Goal: Transaction & Acquisition: Obtain resource

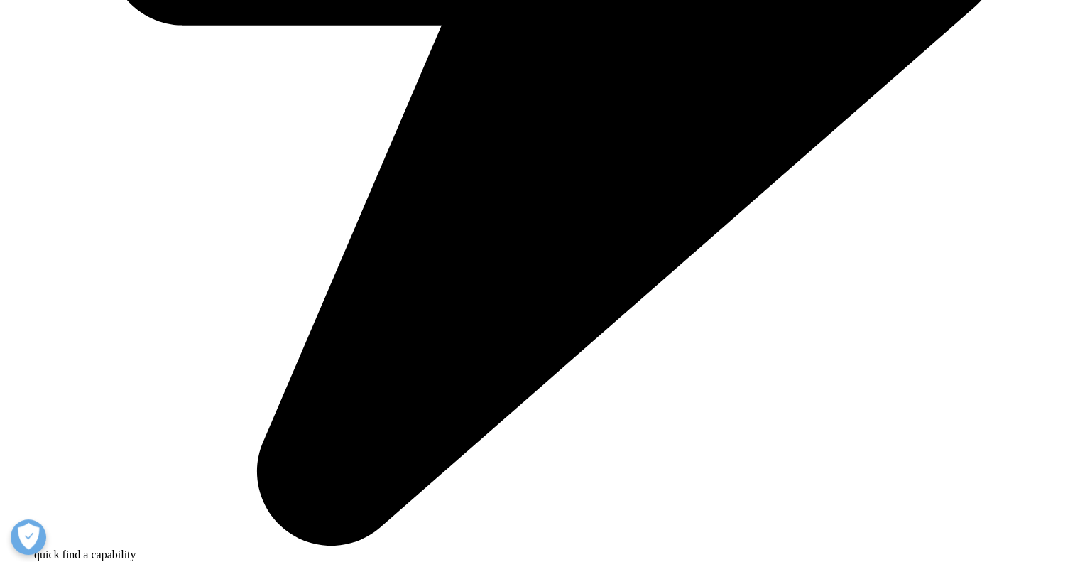
scroll to position [994, 0]
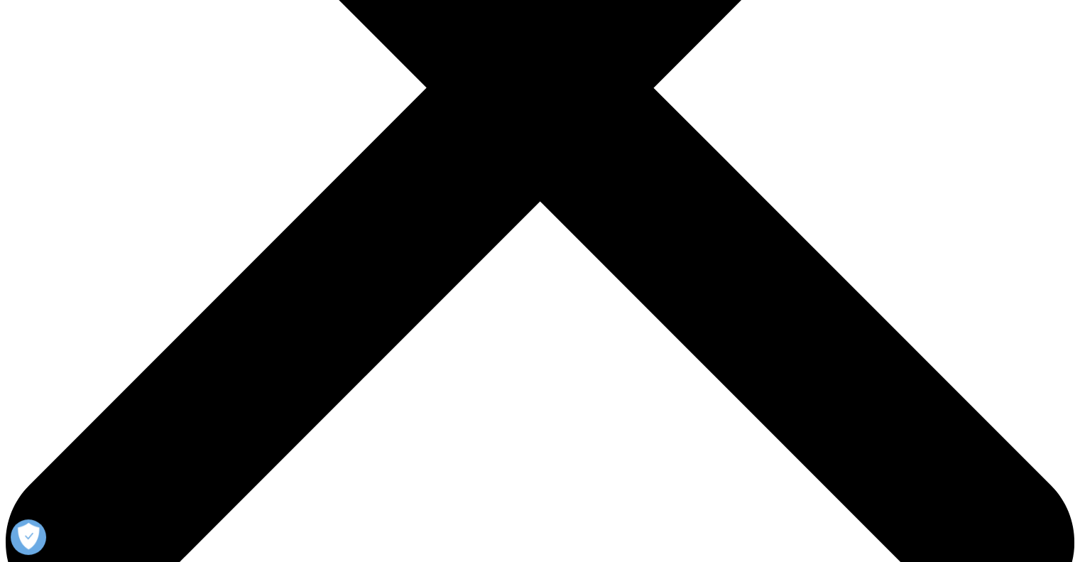
scroll to position [426, 0]
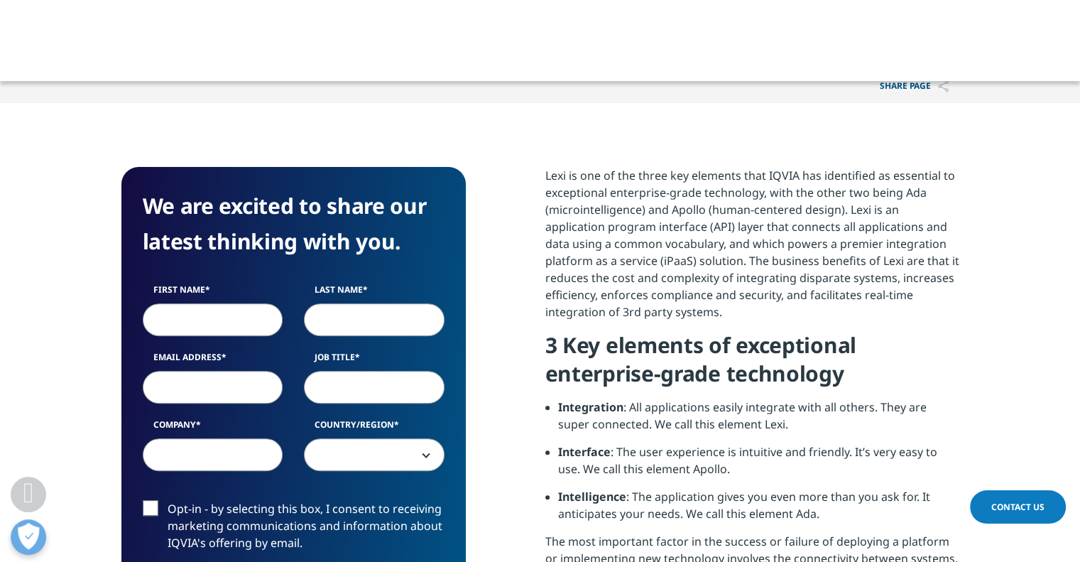
click at [159, 324] on input "First Name" at bounding box center [213, 319] width 141 height 33
type input "G"
click at [251, 385] on input "Email Address" at bounding box center [213, 387] width 141 height 33
paste input "jinaka2353@aperiol.com"
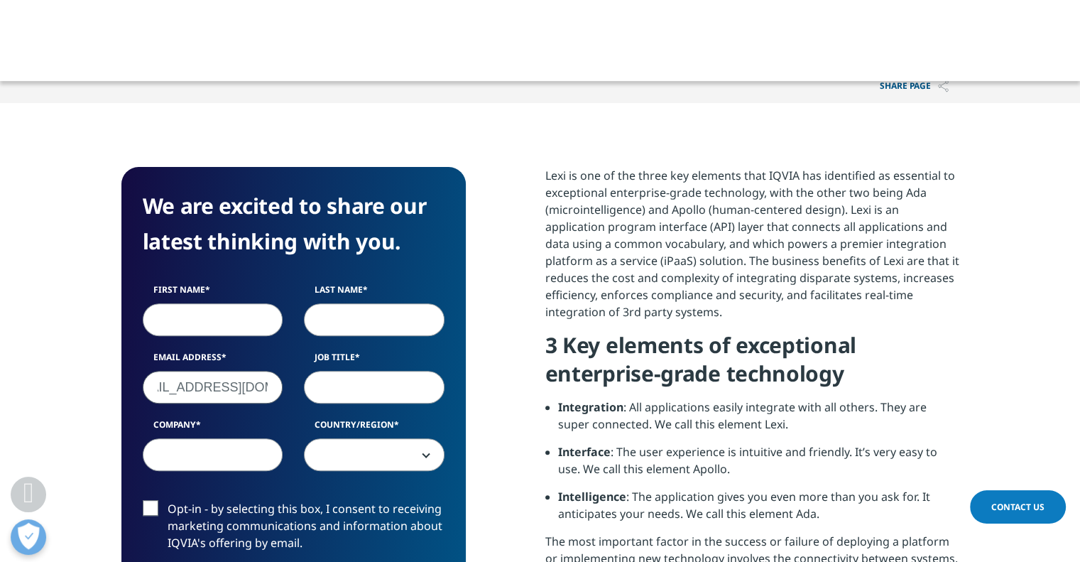
type input "jinaka2353@aperiol.com"
click at [204, 329] on input "First Name" at bounding box center [213, 319] width 141 height 33
type input "GG"
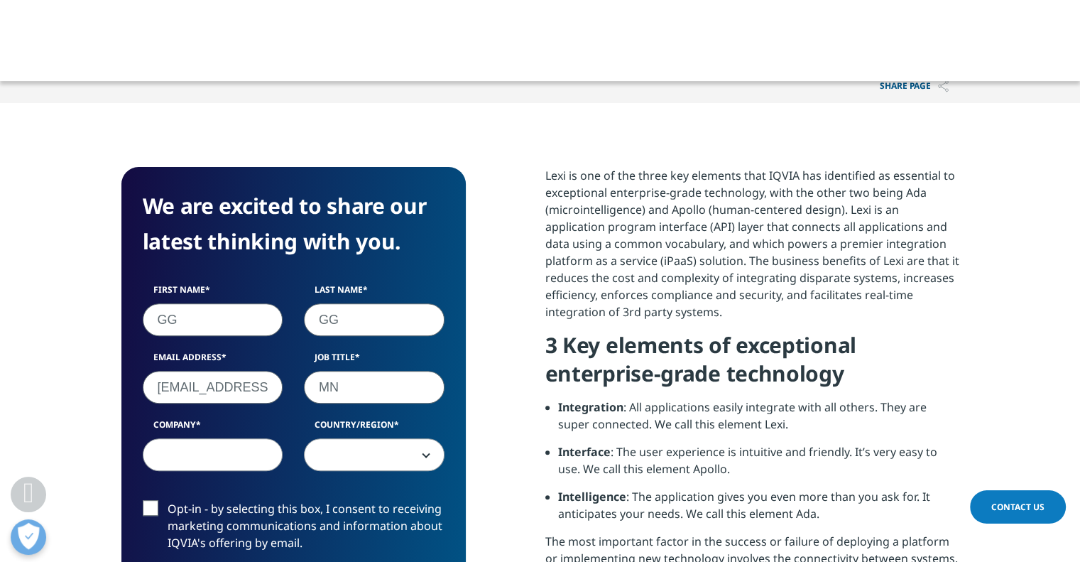
type input "MN"
type input "Z"
type input "kASLJ"
click at [389, 462] on span at bounding box center [374, 455] width 139 height 33
click at [359, 454] on span "Afghanistan" at bounding box center [374, 455] width 139 height 33
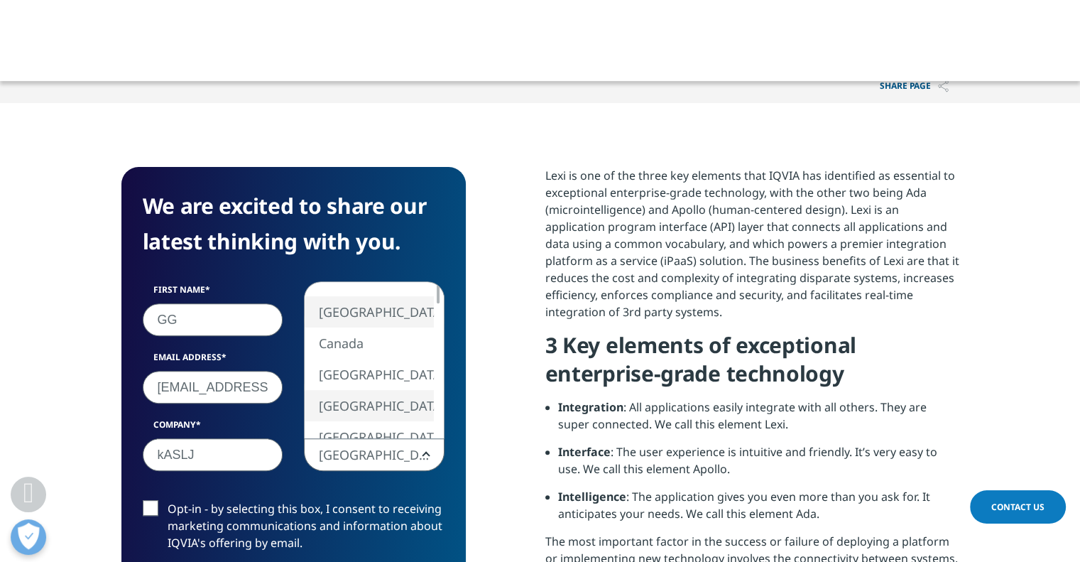
select select "[GEOGRAPHIC_DATA]"
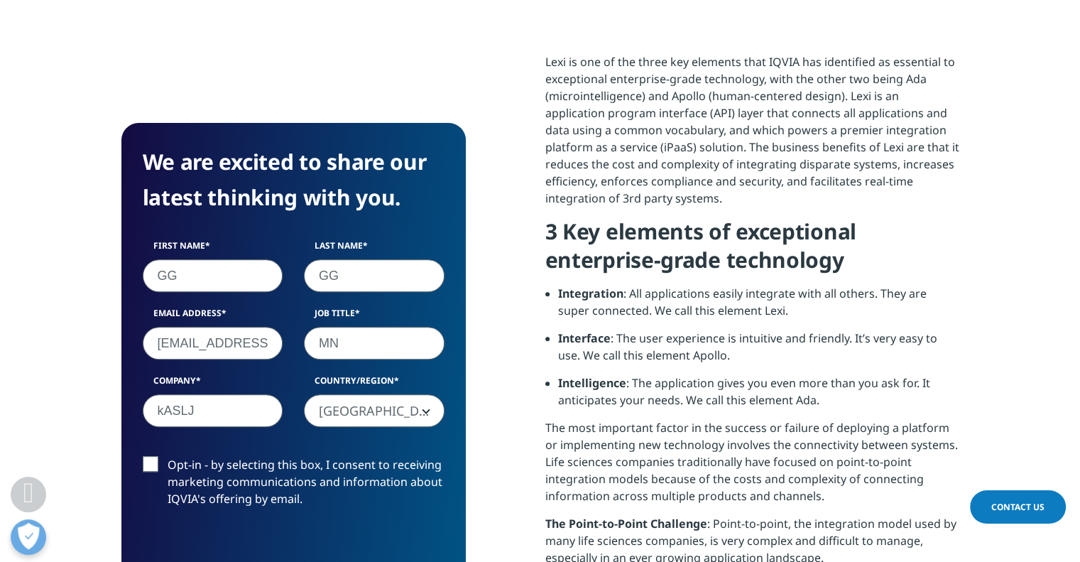
scroll to position [710, 0]
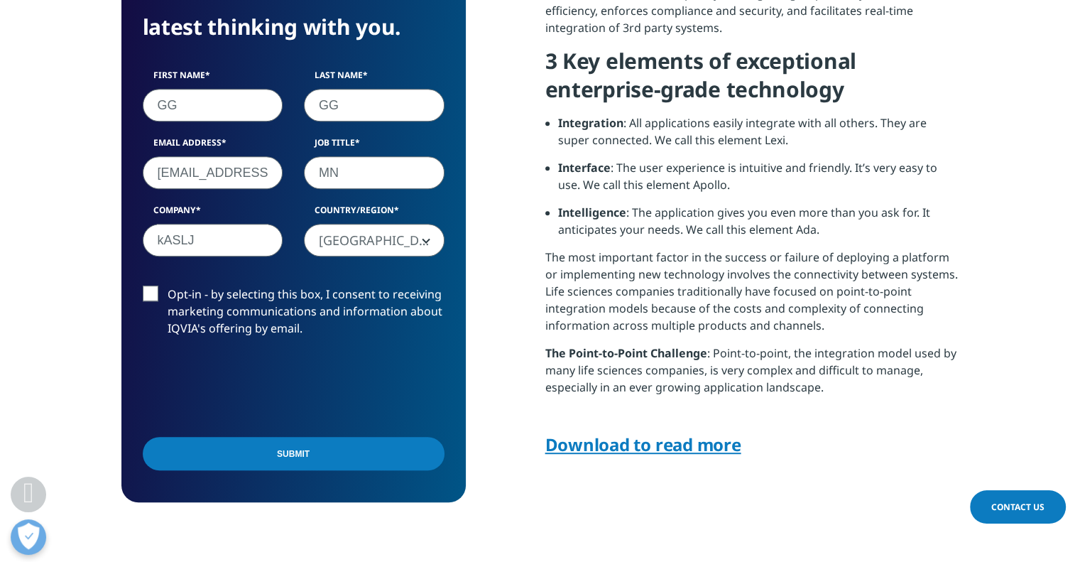
click at [144, 288] on label "Opt-in - by selecting this box, I consent to receiving marketing communications…" at bounding box center [294, 314] width 302 height 59
click at [168, 285] on input "Opt-in - by selecting this box, I consent to receiving marketing communications…" at bounding box center [168, 285] width 0 height 0
click at [210, 458] on input "Submit" at bounding box center [294, 453] width 302 height 33
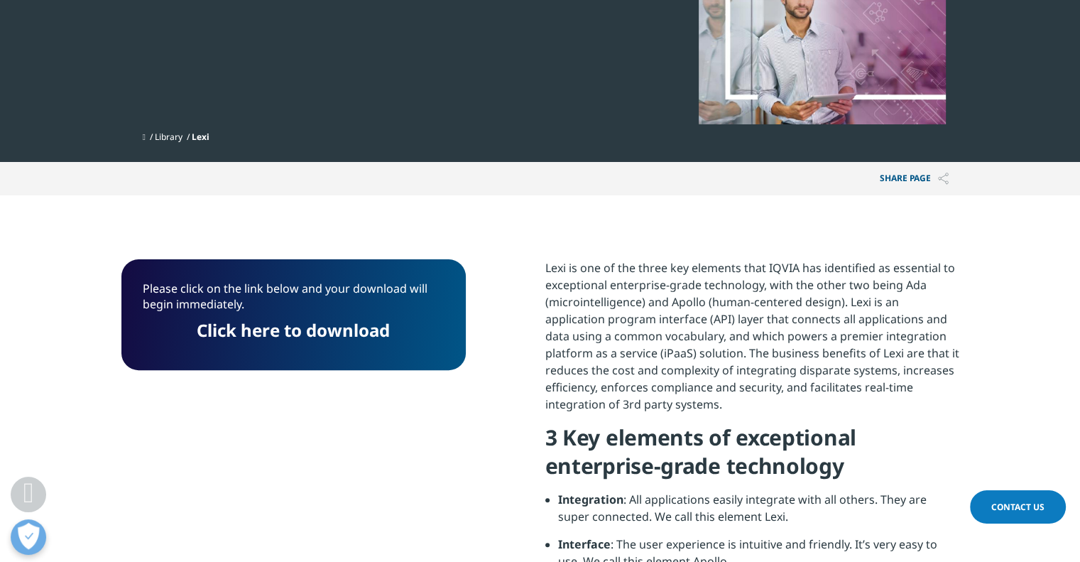
scroll to position [329, 0]
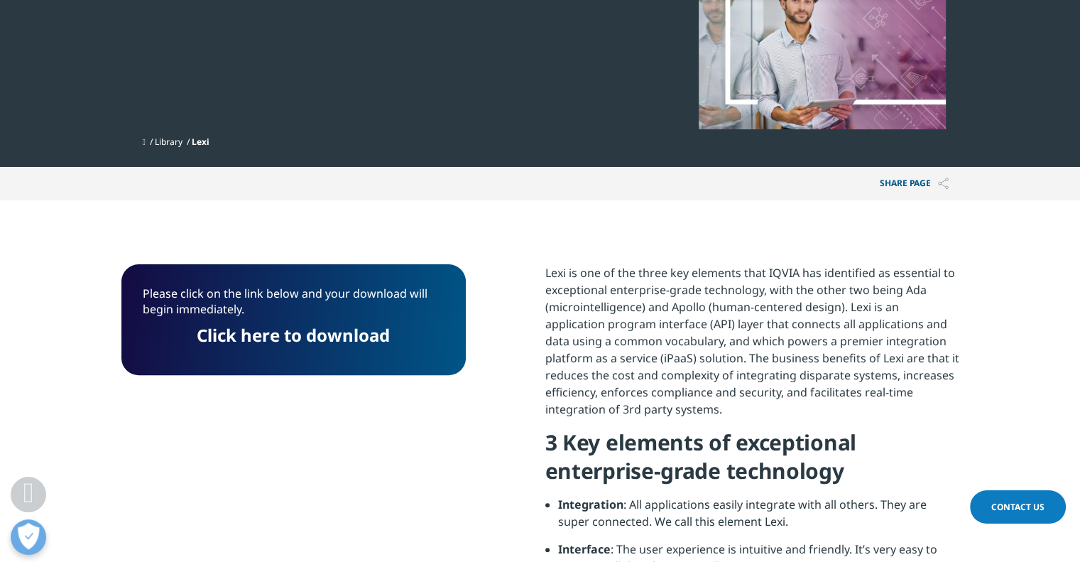
click at [339, 338] on link "Click here to download" at bounding box center [293, 334] width 193 height 23
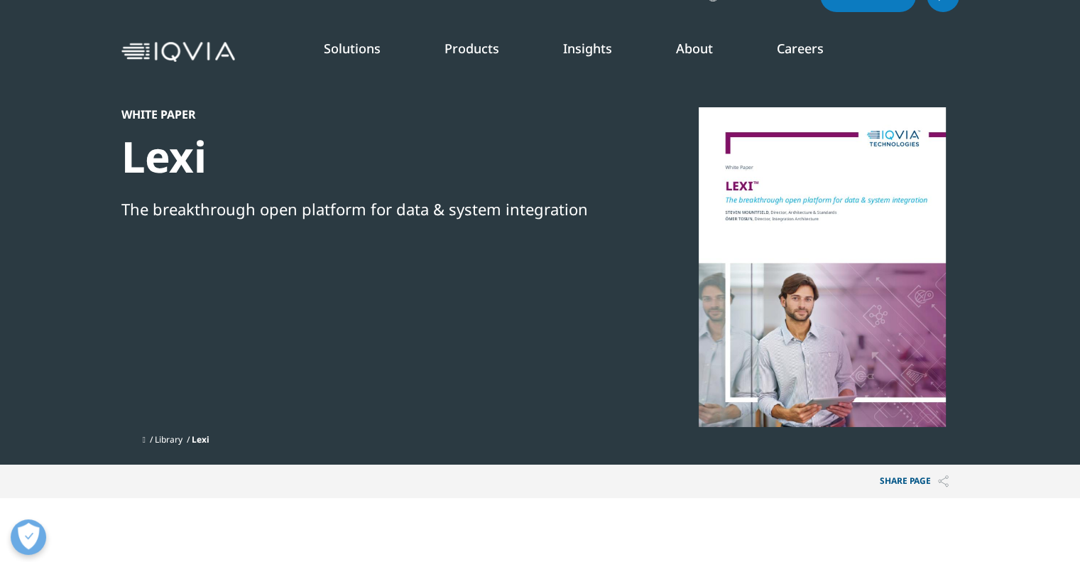
scroll to position [0, 0]
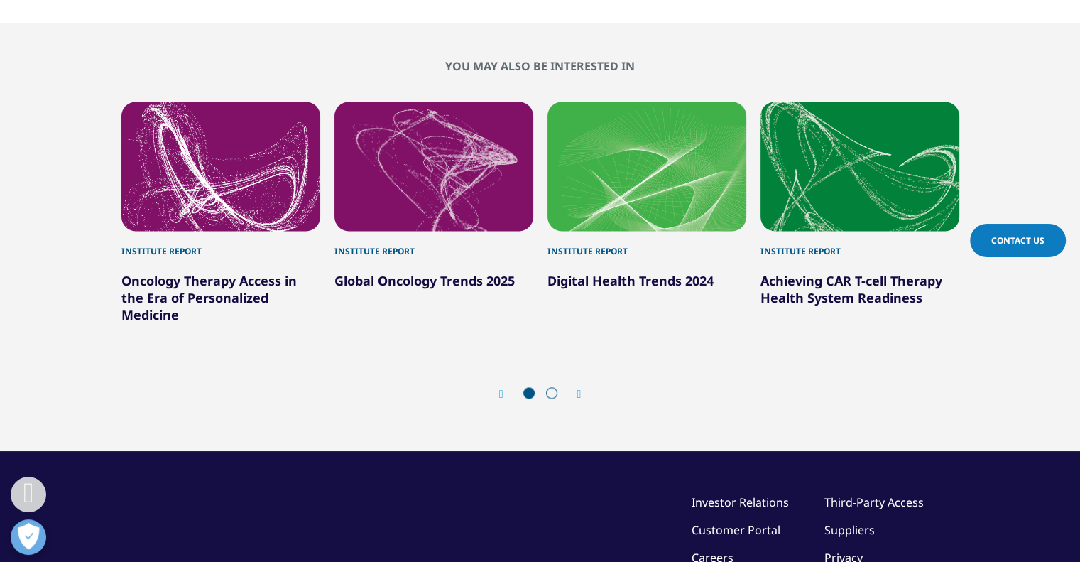
scroll to position [1420, 0]
